Goal: Task Accomplishment & Management: Complete application form

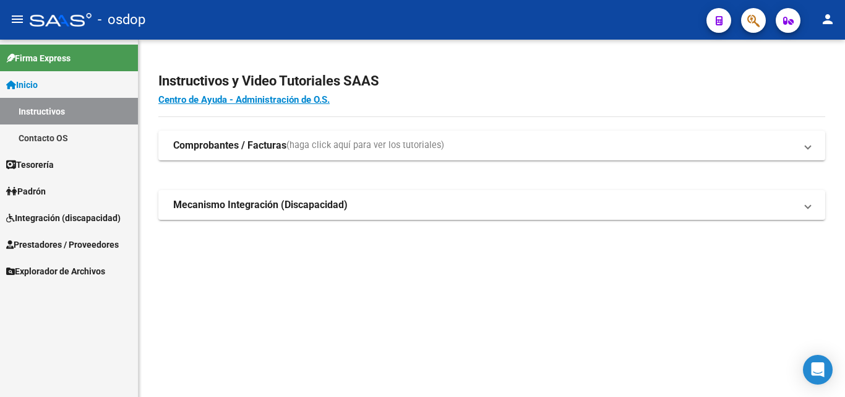
click at [48, 239] on span "Prestadores / Proveedores" at bounding box center [62, 245] width 113 height 14
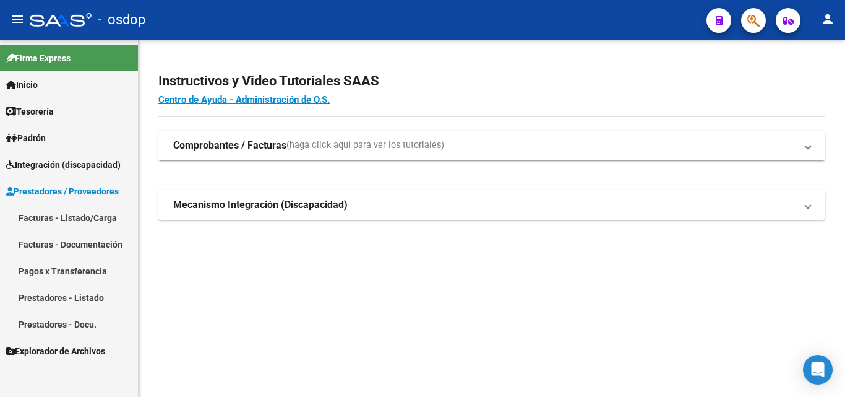
click at [45, 220] on link "Facturas - Listado/Carga" at bounding box center [69, 217] width 138 height 27
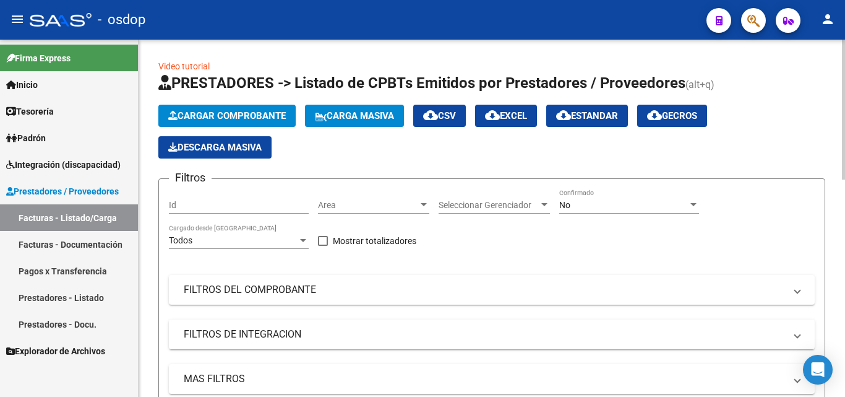
click at [206, 114] on span "Cargar Comprobante" at bounding box center [227, 115] width 118 height 11
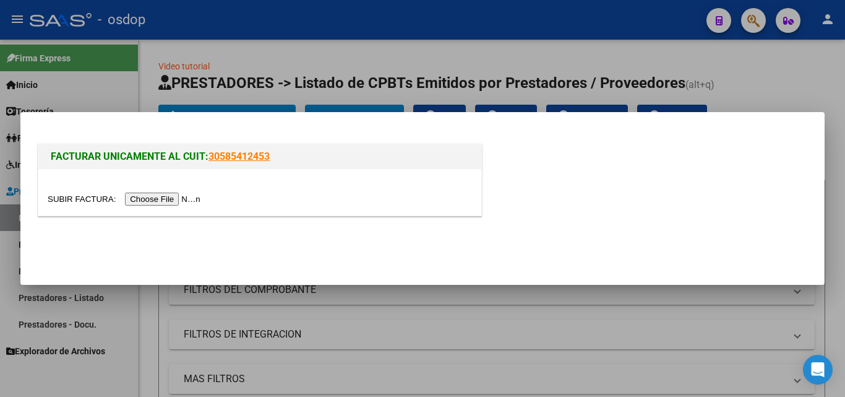
click at [183, 200] on input "file" at bounding box center [126, 198] width 157 height 13
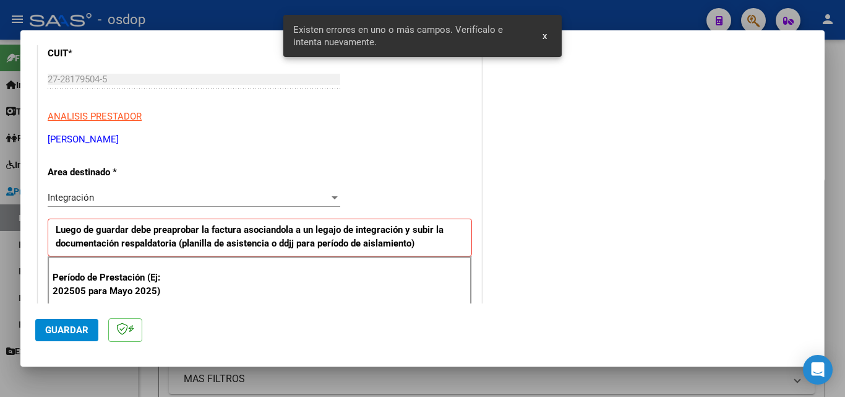
scroll to position [279, 0]
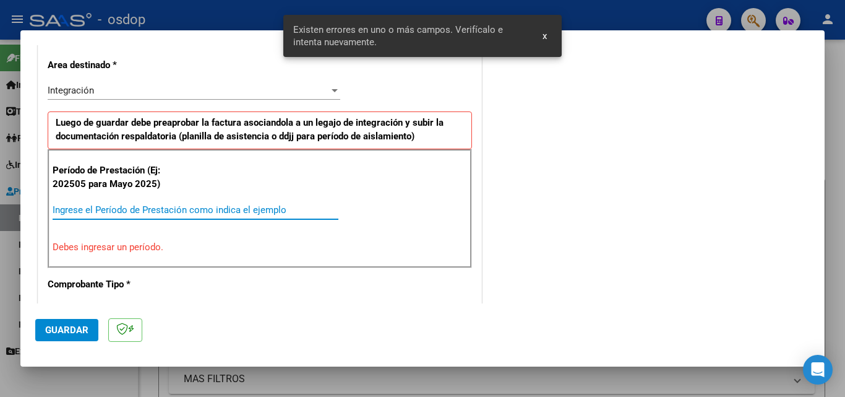
click at [122, 207] on input "Ingrese el Período de Prestación como indica el ejemplo" at bounding box center [196, 209] width 286 height 11
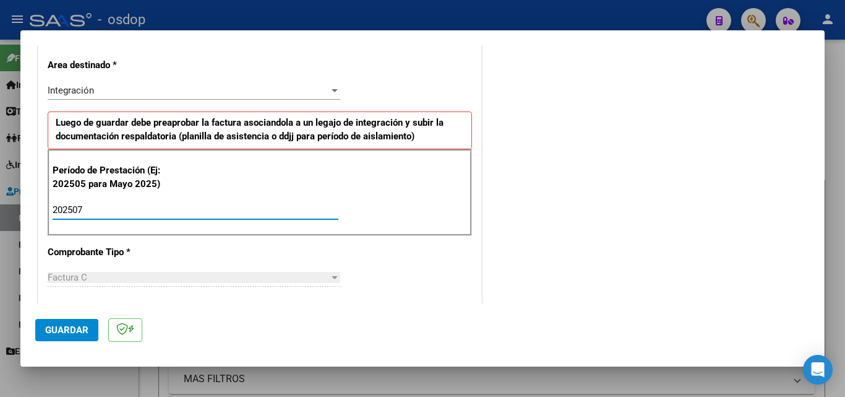
type input "202507"
click at [80, 327] on span "Guardar" at bounding box center [66, 329] width 43 height 11
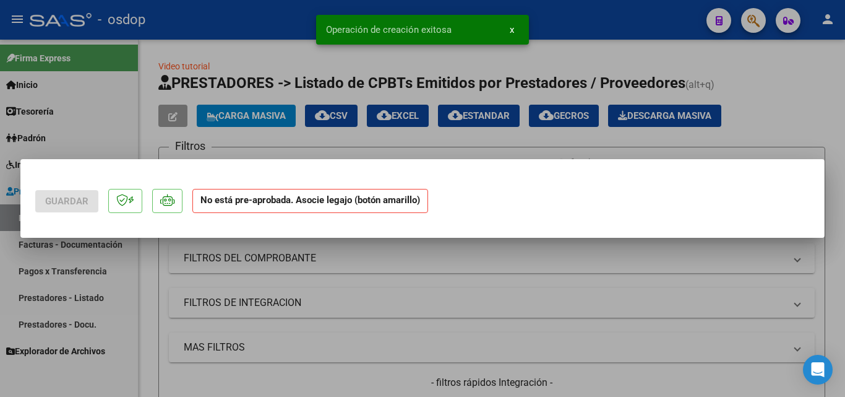
scroll to position [0, 0]
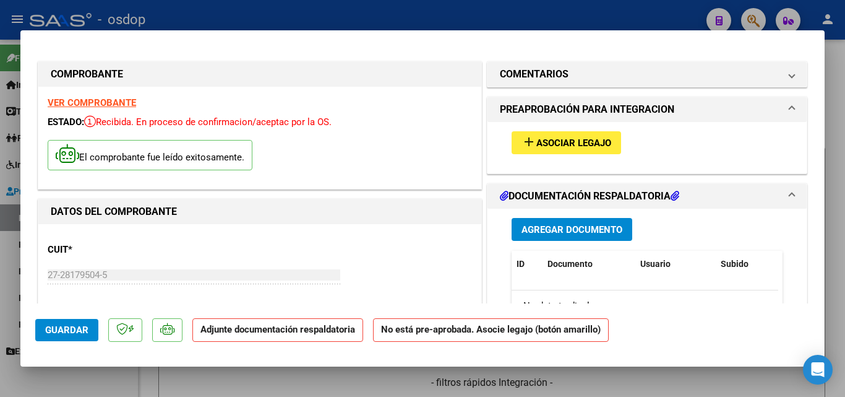
click at [578, 146] on span "Asociar Legajo" at bounding box center [573, 142] width 75 height 11
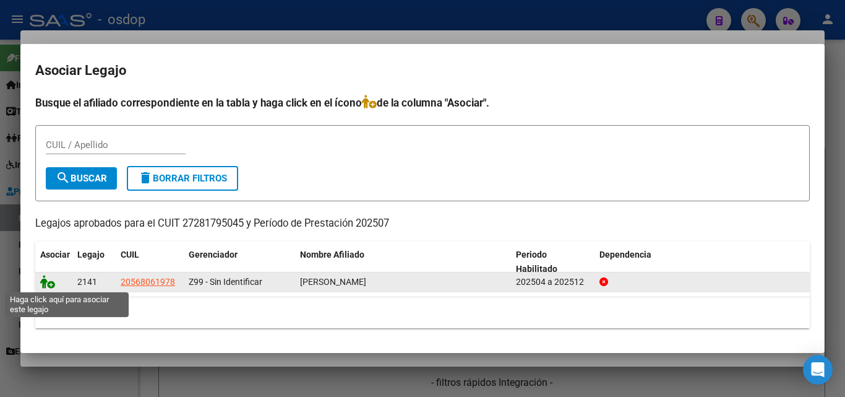
click at [45, 280] on icon at bounding box center [47, 282] width 15 height 14
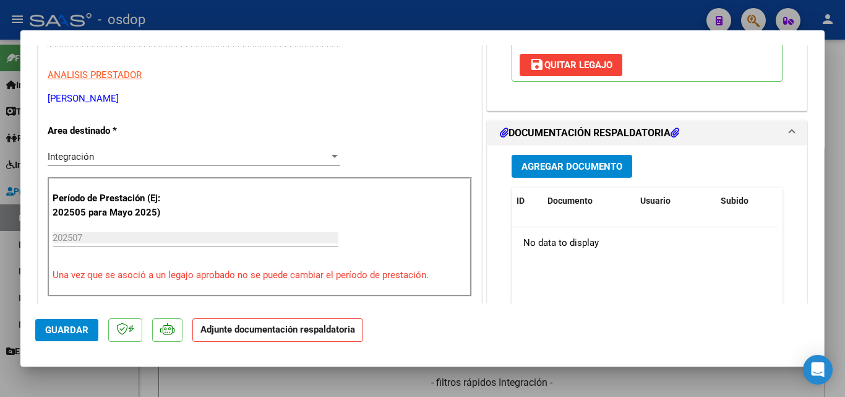
scroll to position [247, 0]
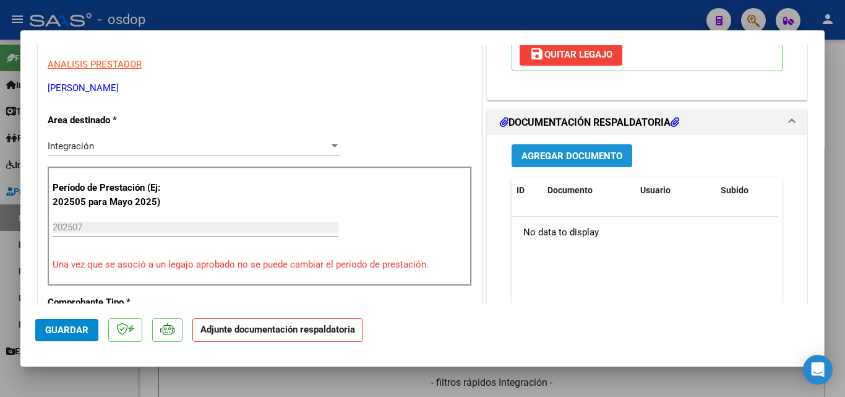
click at [573, 146] on button "Agregar Documento" at bounding box center [572, 155] width 121 height 23
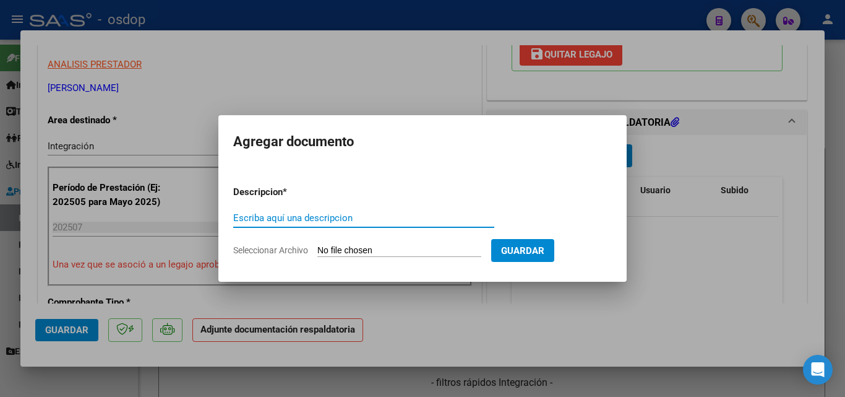
click at [356, 215] on input "Escriba aquí una descripcion" at bounding box center [363, 217] width 261 height 11
type input "planilla"
click at [377, 246] on input "Seleccionar Archivo" at bounding box center [399, 251] width 164 height 12
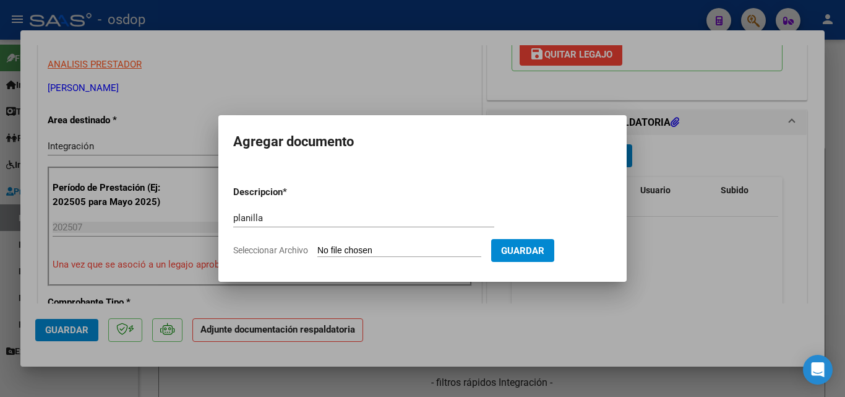
type input "C:\fakepath\WhatsApp Image 2025-08-06 at 10.37.19.jpeg"
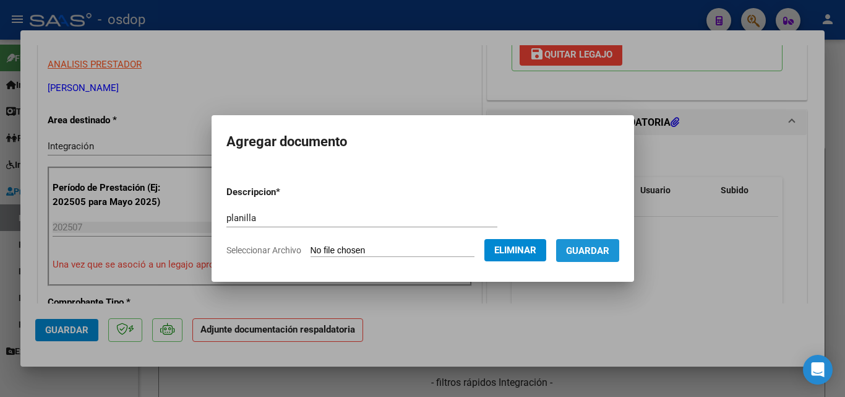
click at [609, 248] on span "Guardar" at bounding box center [587, 250] width 43 height 11
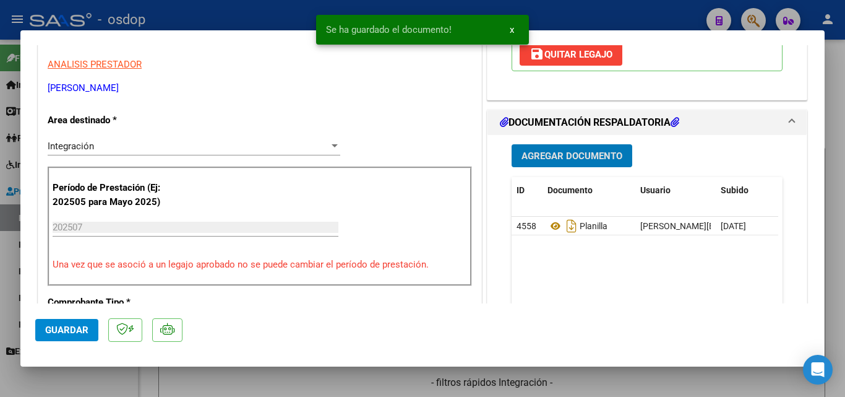
click at [602, 385] on div at bounding box center [422, 198] width 845 height 397
